Goal: Find specific page/section: Find specific page/section

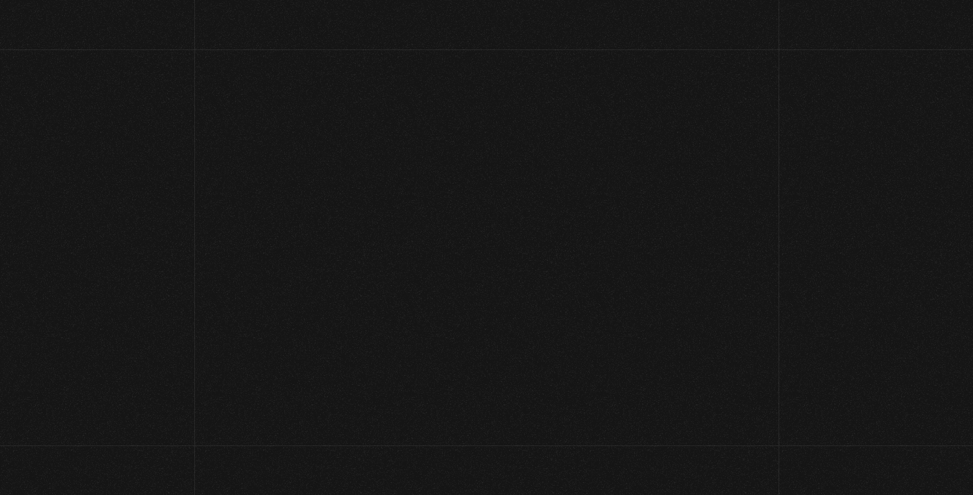
scroll to position [106, 0]
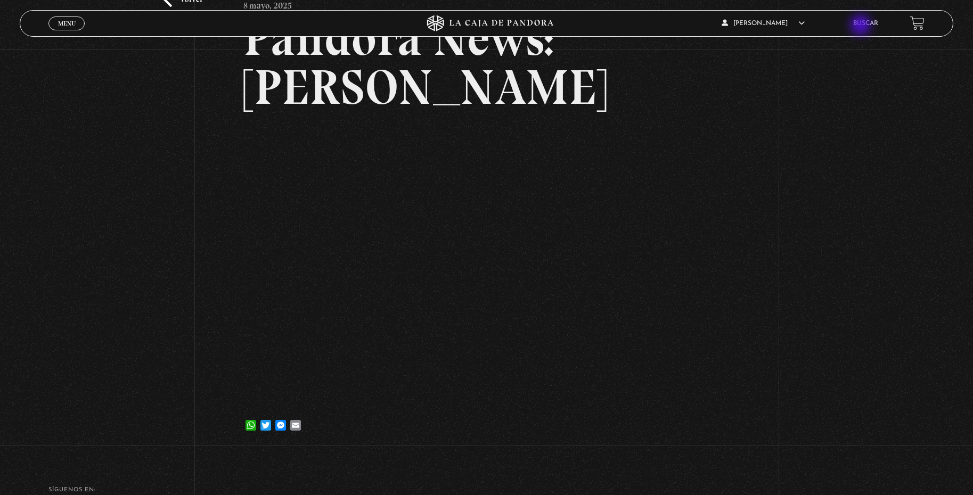
click at [862, 26] on link "Buscar" at bounding box center [865, 23] width 25 height 6
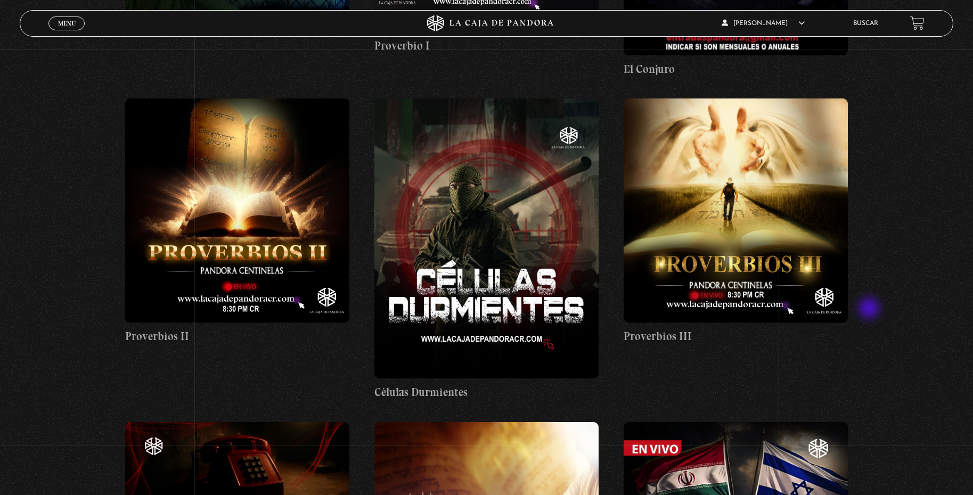
scroll to position [1171, 0]
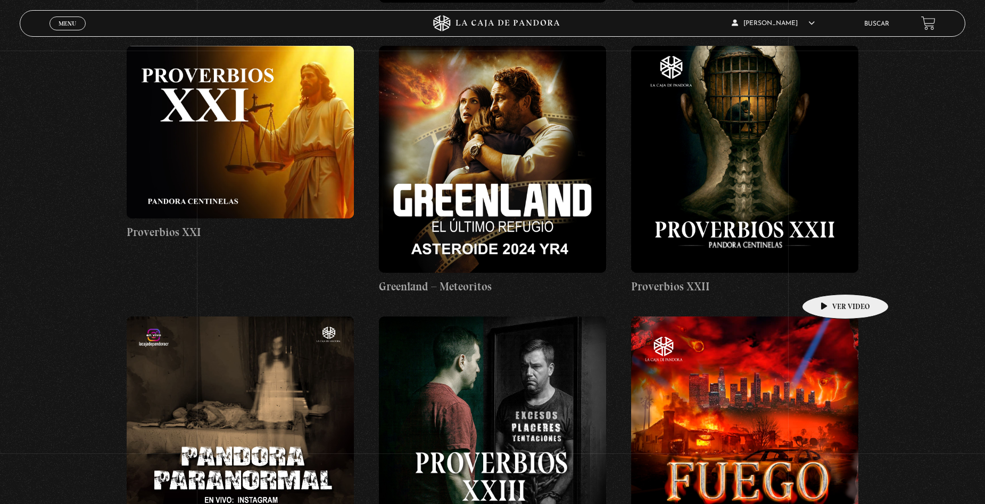
scroll to position [4845, 0]
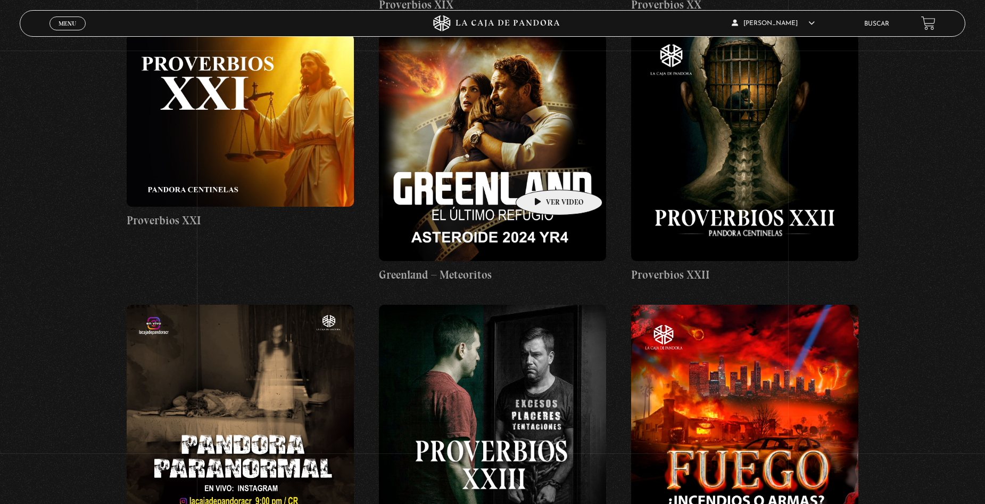
click at [537, 170] on figure at bounding box center [492, 147] width 227 height 227
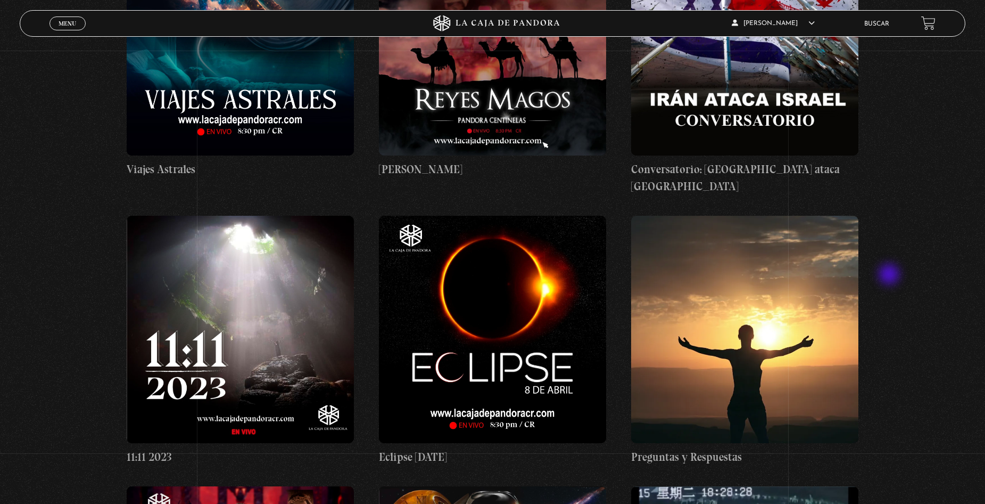
scroll to position [9476, 0]
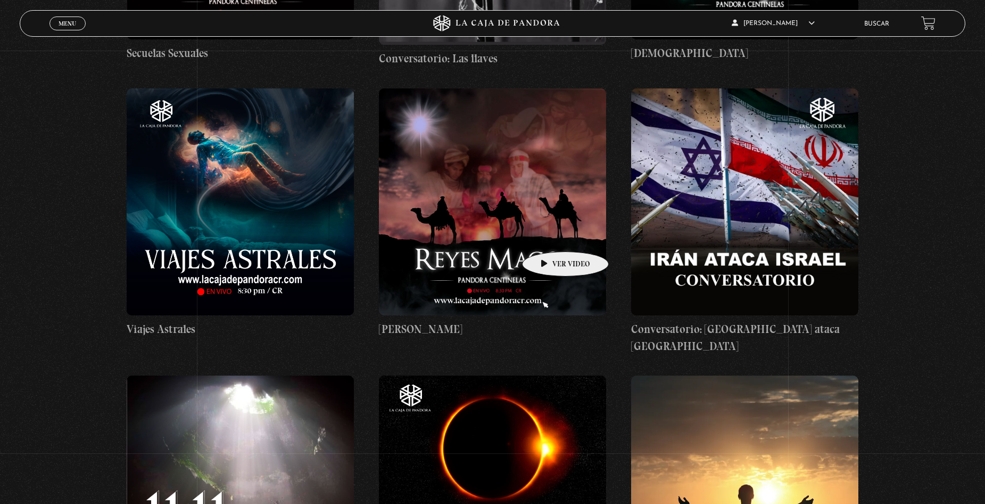
click at [548, 235] on figure at bounding box center [492, 201] width 227 height 227
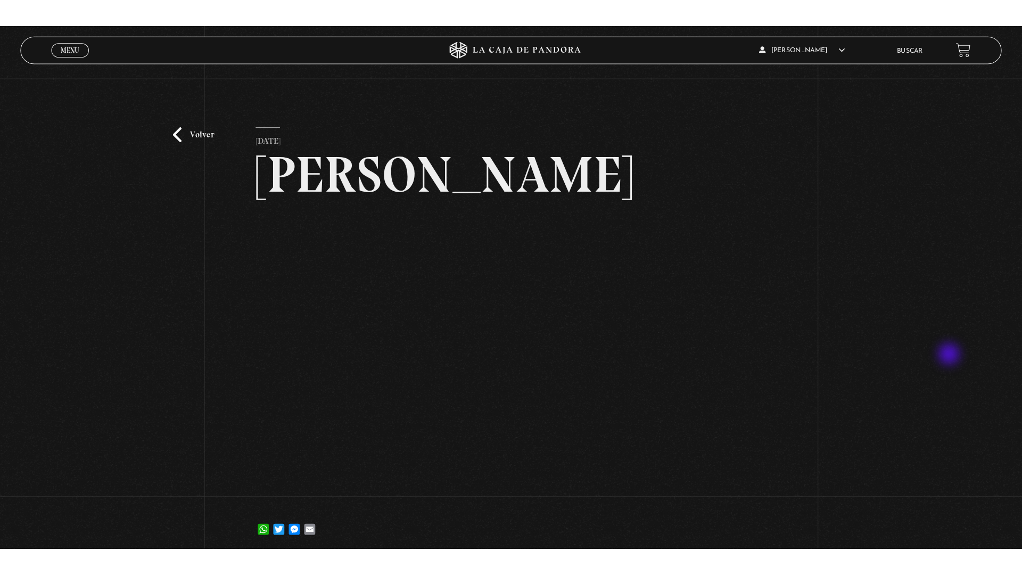
scroll to position [106, 0]
